Goal: Use online tool/utility: Utilize a website feature to perform a specific function

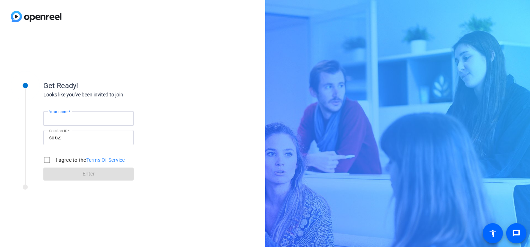
click at [101, 117] on input "Your name" at bounding box center [88, 118] width 79 height 9
type input "[PERSON_NAME]"
click at [47, 161] on input "I agree to the Terms Of Service" at bounding box center [47, 160] width 14 height 14
checkbox input "true"
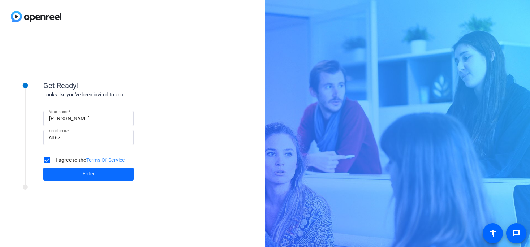
click at [71, 172] on span at bounding box center [88, 173] width 90 height 17
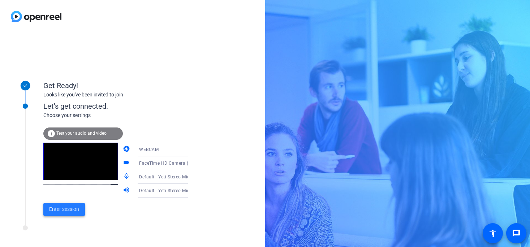
click at [65, 210] on span "Enter session" at bounding box center [64, 210] width 30 height 8
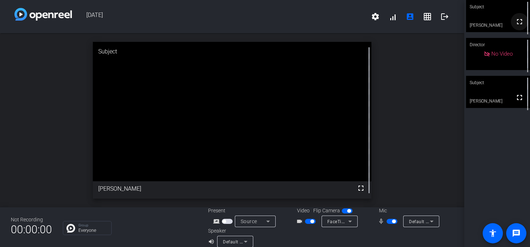
click at [518, 26] on mat-icon "fullscreen" at bounding box center [519, 21] width 9 height 9
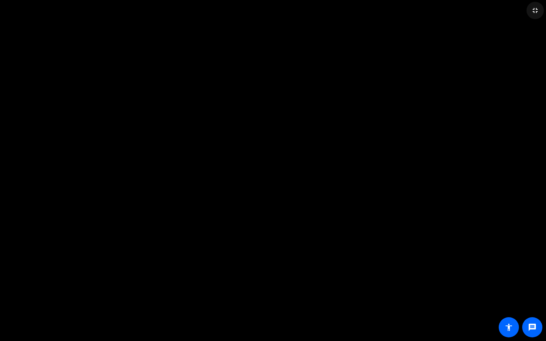
click at [530, 11] on mat-icon "fullscreen_exit" at bounding box center [535, 10] width 9 height 9
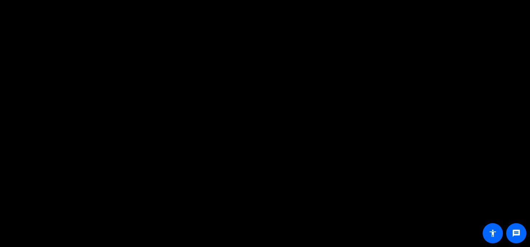
scroll to position [8, 0]
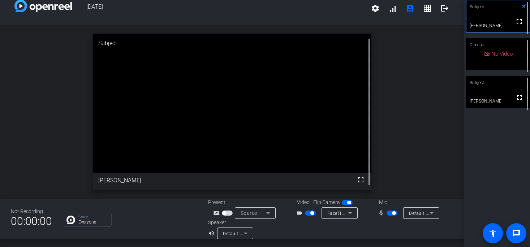
click at [495, 103] on video at bounding box center [498, 92] width 64 height 32
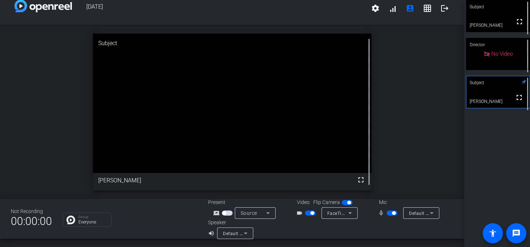
click at [488, 8] on div "Subject" at bounding box center [498, 7] width 64 height 14
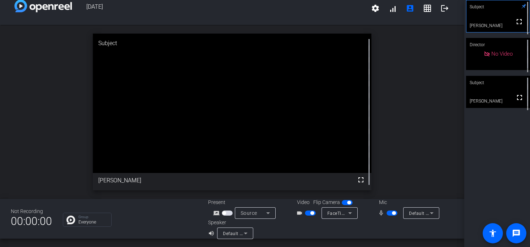
click at [492, 95] on video at bounding box center [498, 92] width 64 height 32
